Goal: Task Accomplishment & Management: Complete application form

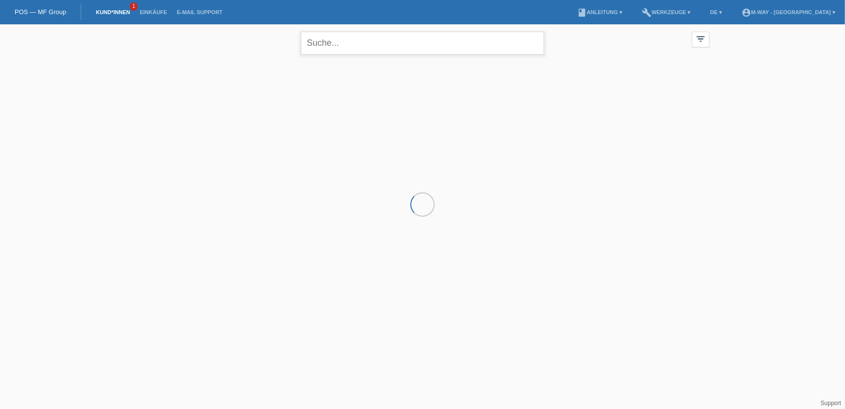
click at [323, 47] on input "text" at bounding box center [422, 43] width 243 height 23
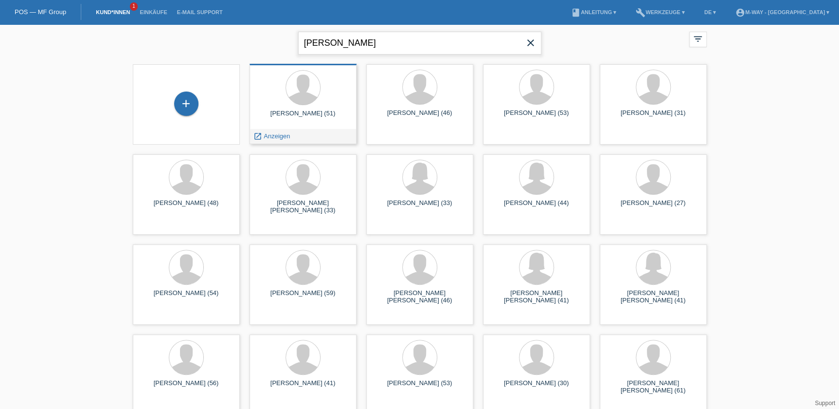
type input "brunetti"
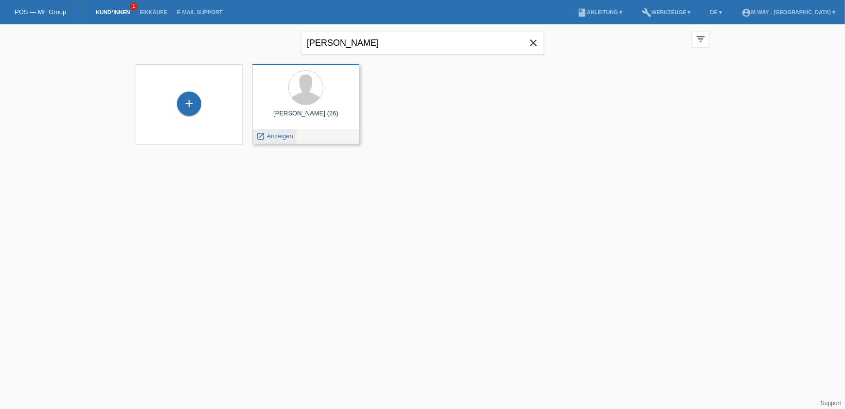
click at [275, 137] on span "Anzeigen" at bounding box center [280, 135] width 26 height 7
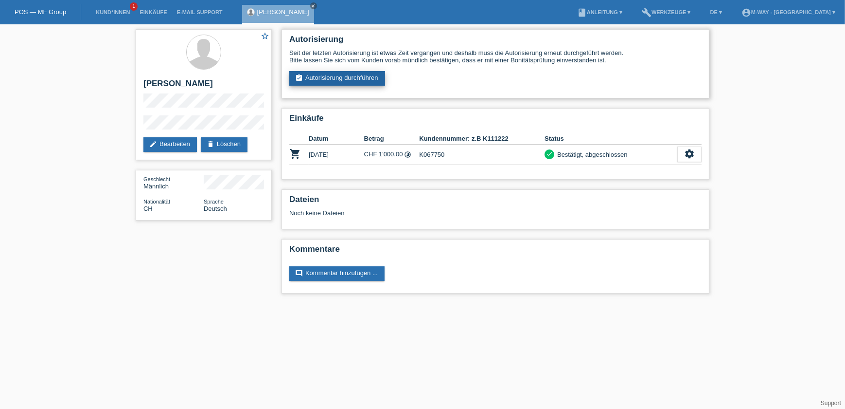
click at [358, 75] on link "assignment_turned_in Autorisierung durchführen" at bounding box center [337, 78] width 96 height 15
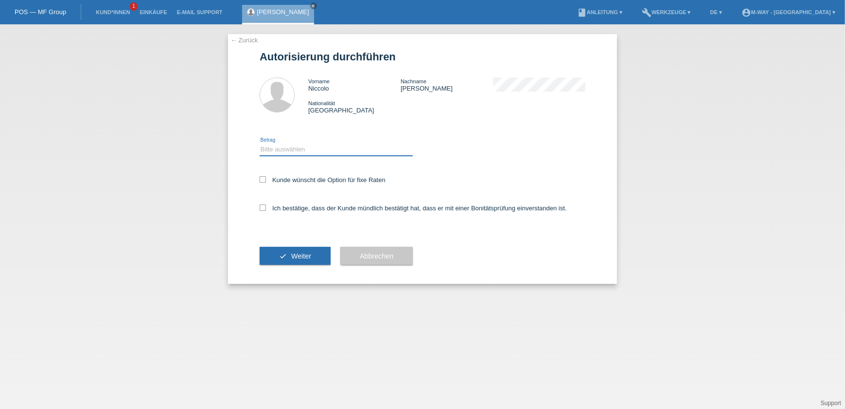
click at [297, 149] on select "Bitte auswählen CHF 1.00 - CHF 499.00 CHF 500.00 - CHF 1'999.00 CHF 2'000.00 - …" at bounding box center [336, 149] width 153 height 12
select select "3"
click at [260, 143] on select "Bitte auswählen CHF 1.00 - CHF 499.00 CHF 500.00 - CHF 1'999.00 CHF 2'000.00 - …" at bounding box center [336, 149] width 153 height 12
click at [293, 178] on label "Kunde wünscht die Option für fixe Raten" at bounding box center [323, 179] width 126 height 7
click at [266, 178] on input "Kunde wünscht die Option für fixe Raten" at bounding box center [263, 179] width 6 height 6
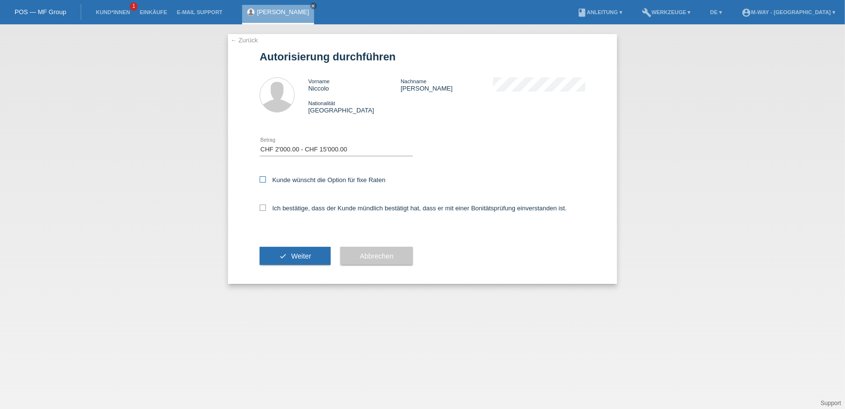
checkbox input "true"
click at [285, 205] on label "Ich bestätige, dass der Kunde mündlich bestätigt hat, dass er mit einer Bonität…" at bounding box center [413, 207] width 307 height 7
click at [266, 205] on input "Ich bestätige, dass der Kunde mündlich bestätigt hat, dass er mit einer Bonität…" at bounding box center [263, 207] width 6 height 6
checkbox input "true"
click at [277, 247] on button "check Weiter" at bounding box center [295, 256] width 71 height 18
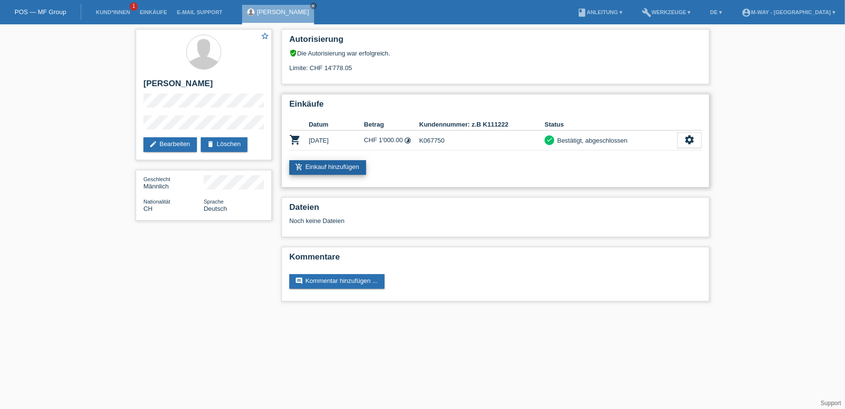
click at [301, 165] on icon "add_shopping_cart" at bounding box center [299, 167] width 8 height 8
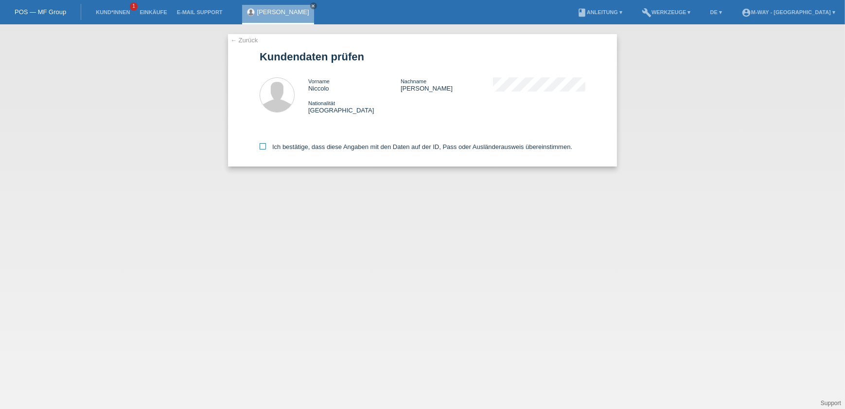
click at [260, 143] on icon at bounding box center [263, 146] width 6 height 6
click at [260, 143] on input "Ich bestätige, dass diese Angaben mit den Daten auf der ID, Pass oder Ausländer…" at bounding box center [263, 146] width 6 height 6
checkbox input "true"
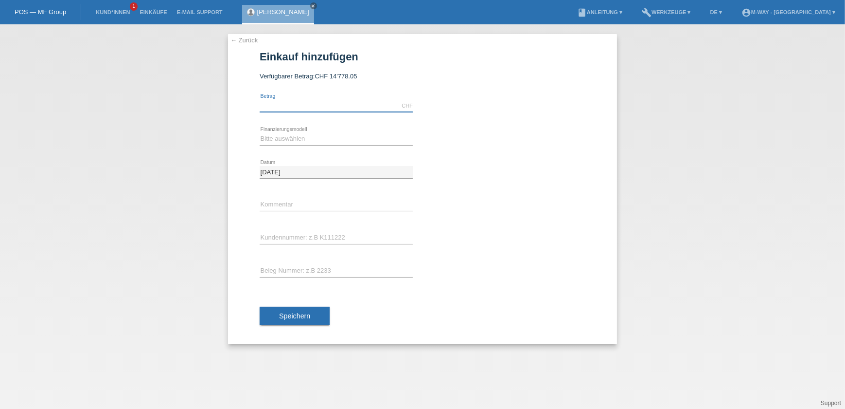
click at [291, 107] on input "text" at bounding box center [336, 106] width 153 height 12
type input "1326.40"
click at [298, 137] on select "Bitte auswählen Fixe Raten Kauf auf Rechnung mit Teilzahlungsoption" at bounding box center [336, 139] width 153 height 12
select select "77"
click at [260, 133] on select "Bitte auswählen Fixe Raten Kauf auf Rechnung mit Teilzahlungsoption" at bounding box center [336, 139] width 153 height 12
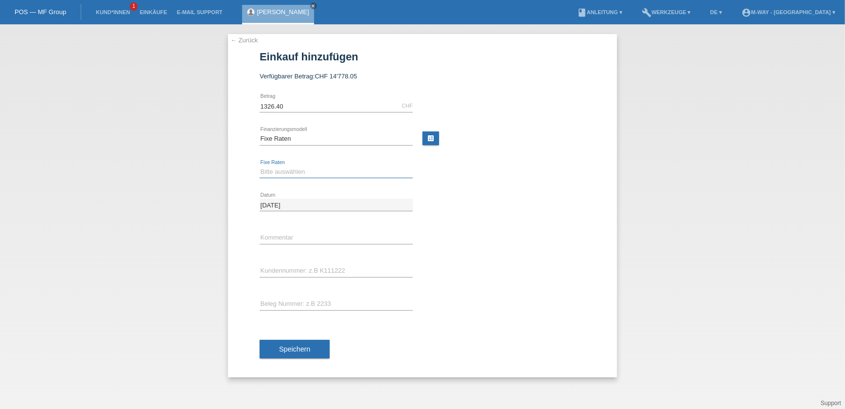
click at [303, 173] on select "Bitte auswählen 4 Raten 5 Raten 6 Raten 7 Raten 8 Raten 9 Raten 10 Raten 11 Rat…" at bounding box center [336, 172] width 153 height 12
select select "172"
click at [260, 166] on select "Bitte auswählen 4 Raten 5 Raten 6 Raten 7 Raten 8 Raten 9 Raten 10 Raten 11 Rat…" at bounding box center [336, 172] width 153 height 12
click at [306, 235] on input "text" at bounding box center [336, 238] width 153 height 12
type input "Beleg Nr°67886/6"
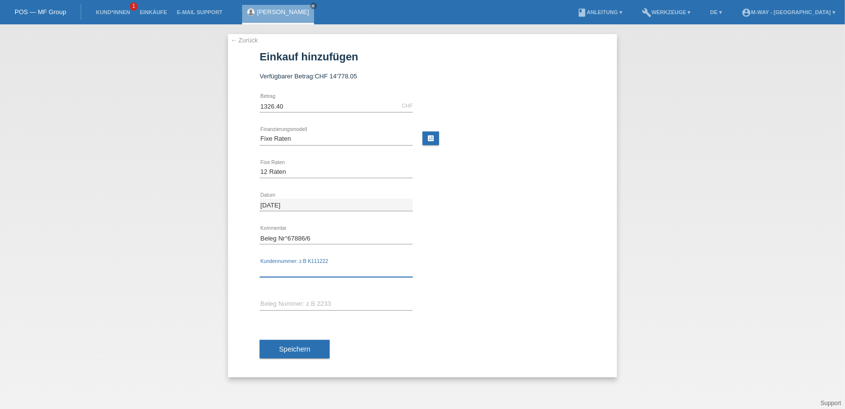
click at [281, 266] on input "text" at bounding box center [336, 271] width 153 height 12
type input "K067750"
click at [289, 302] on input "text" at bounding box center [336, 304] width 153 height 12
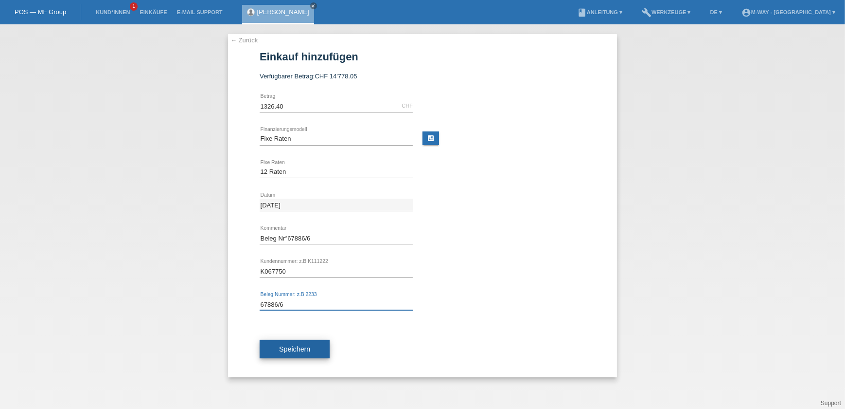
type input "67886/6"
click at [302, 345] on span "Speichern" at bounding box center [294, 349] width 31 height 8
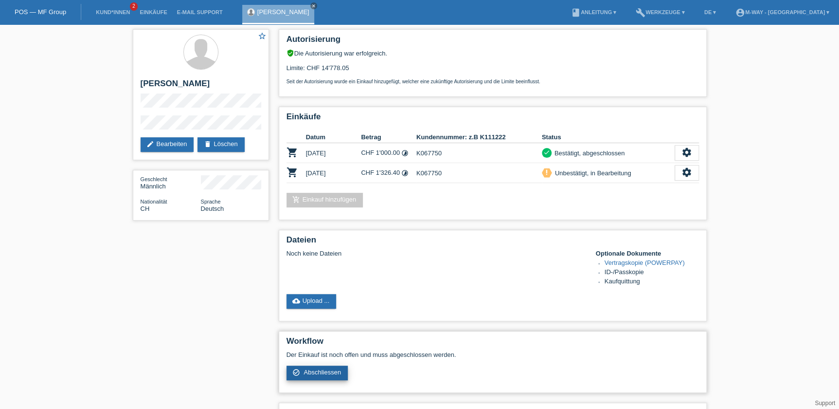
click at [326, 365] on link "check_circle_outline Abschliessen" at bounding box center [317, 372] width 62 height 15
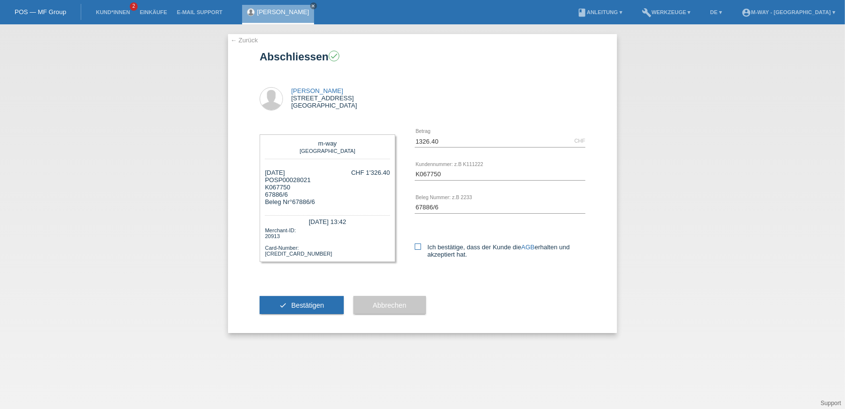
click at [416, 250] on label "Ich bestätige, dass der Kunde die AGB erhalten und akzeptiert hat." at bounding box center [500, 250] width 171 height 15
click at [416, 250] on input "Ich bestätige, dass der Kunde die AGB erhalten und akzeptiert hat." at bounding box center [418, 246] width 6 height 6
checkbox input "true"
click at [317, 301] on span "Bestätigen" at bounding box center [307, 305] width 33 height 8
